Goal: Information Seeking & Learning: Check status

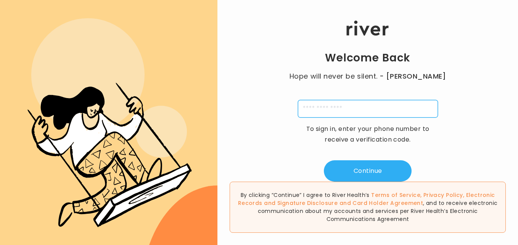
click at [352, 110] on input "tel" at bounding box center [368, 109] width 140 height 18
type input "**********"
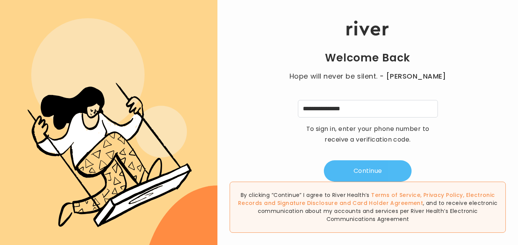
click at [392, 170] on button "Continue" at bounding box center [368, 170] width 88 height 21
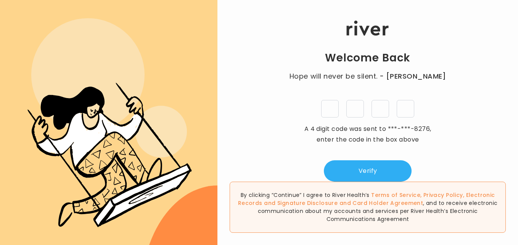
click at [329, 111] on input "tel" at bounding box center [330, 109] width 18 height 18
type input "*"
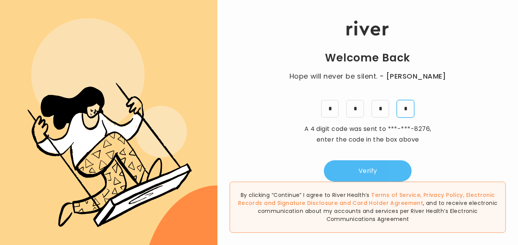
type input "*"
click at [389, 171] on button "Verify" at bounding box center [368, 170] width 88 height 21
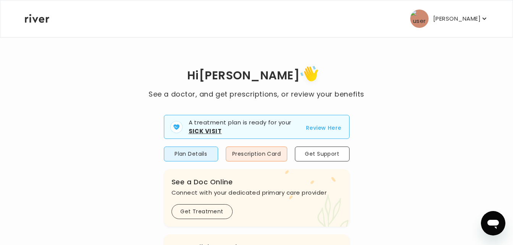
click at [326, 129] on button "Review Here" at bounding box center [324, 127] width 36 height 9
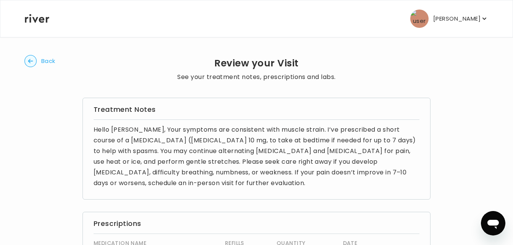
click at [45, 63] on span "Back" at bounding box center [48, 61] width 14 height 11
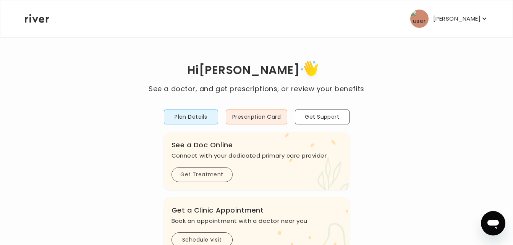
click at [217, 173] on button "Get Treatment" at bounding box center [201, 174] width 61 height 15
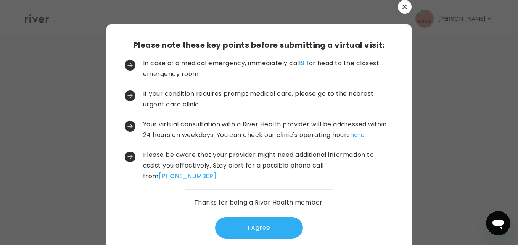
click at [403, 8] on icon "button" at bounding box center [405, 7] width 4 height 4
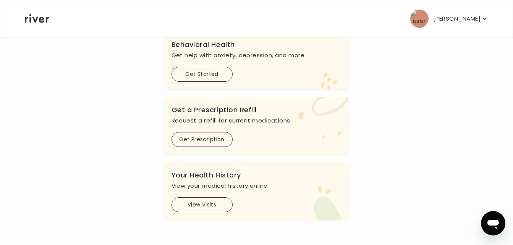
scroll to position [232, 0]
click at [222, 205] on button "View Visits" at bounding box center [201, 203] width 61 height 15
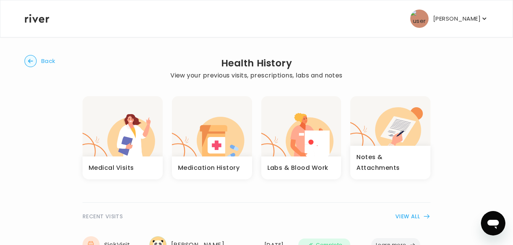
click at [122, 148] on icon "button" at bounding box center [122, 140] width 10 height 17
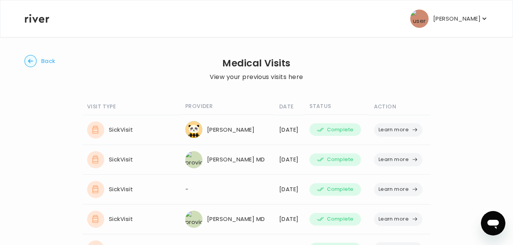
click at [385, 131] on button "Learn more" at bounding box center [398, 129] width 49 height 13
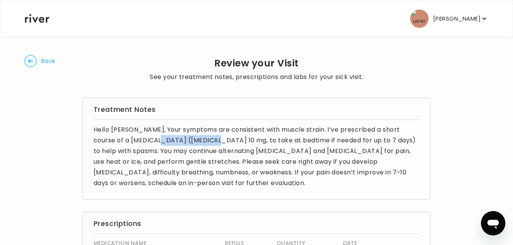
drag, startPoint x: 205, startPoint y: 141, endPoint x: 152, endPoint y: 143, distance: 53.5
click at [152, 143] on p "Hello [PERSON_NAME], Your symptoms are consistent with muscle strain. I’ve pres…" at bounding box center [257, 156] width 326 height 64
drag, startPoint x: 152, startPoint y: 143, endPoint x: 172, endPoint y: 141, distance: 20.3
